Goal: Information Seeking & Learning: Learn about a topic

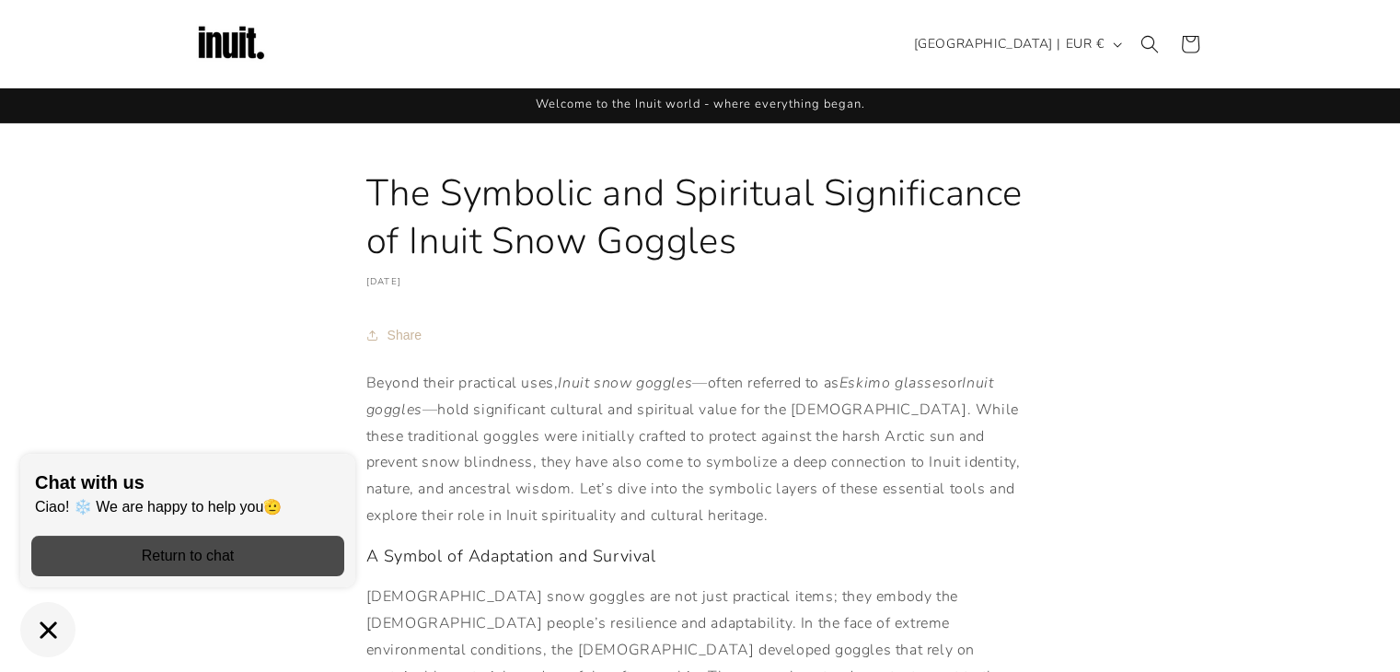
click at [226, 538] on div "button" at bounding box center [187, 556] width 313 height 41
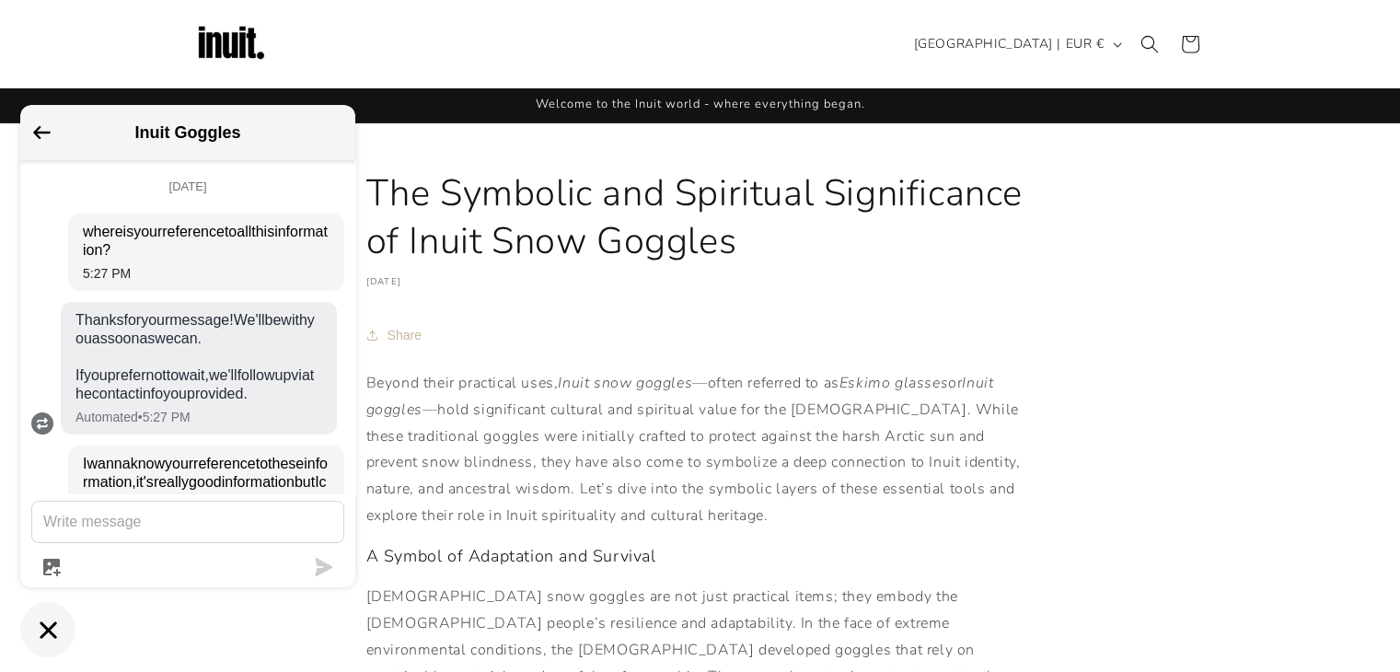
scroll to position [320, 0]
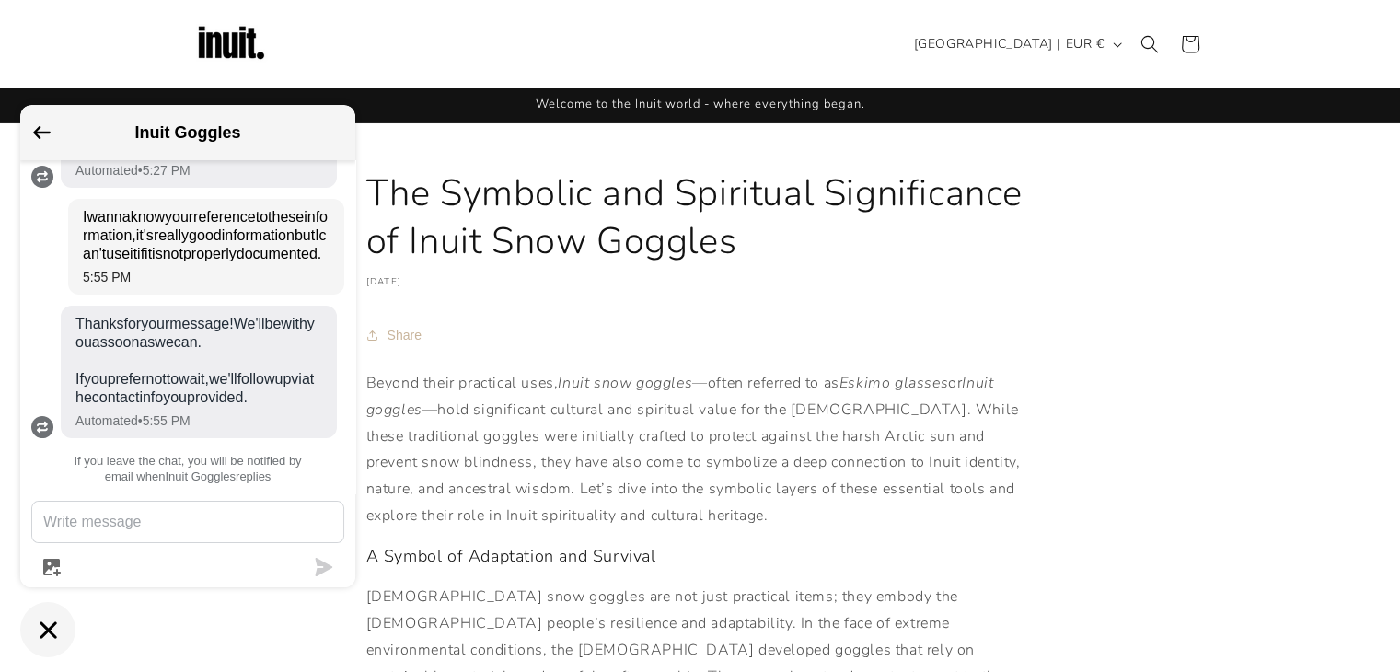
click at [40, 141] on button "Go back to the main screen" at bounding box center [41, 134] width 17 height 17
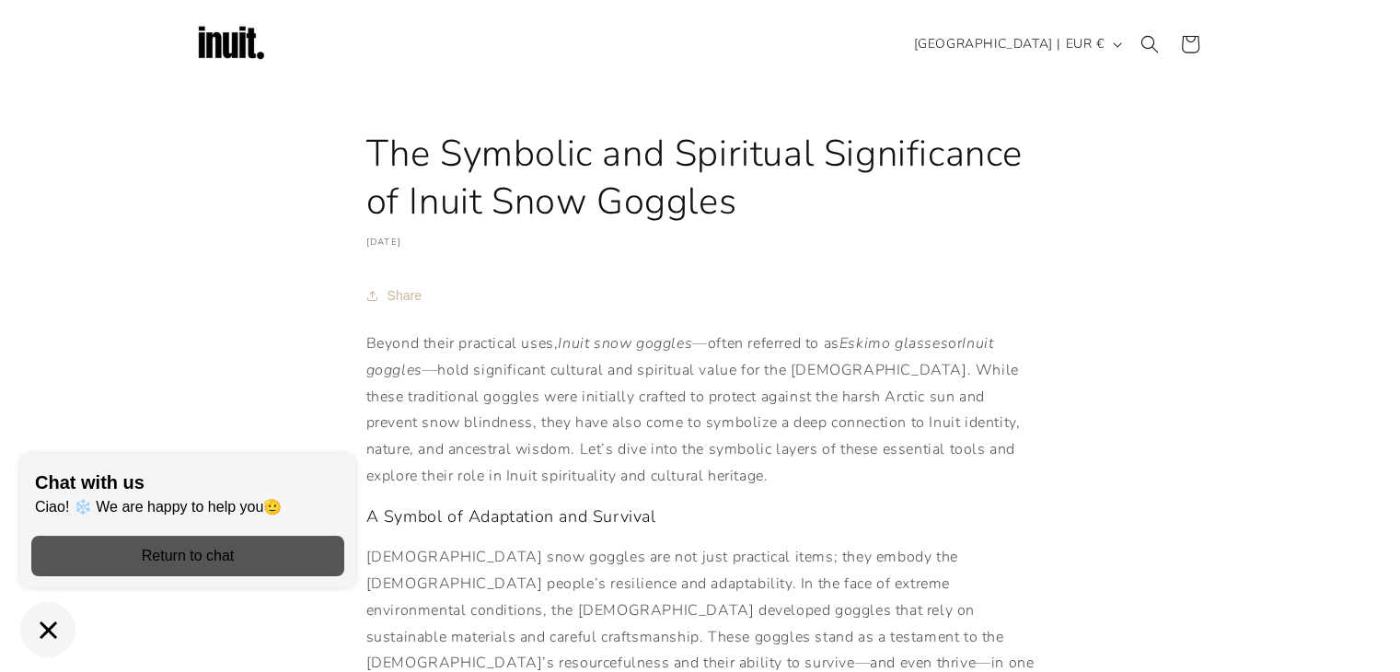
scroll to position [0, 0]
